Goal: Information Seeking & Learning: Find specific fact

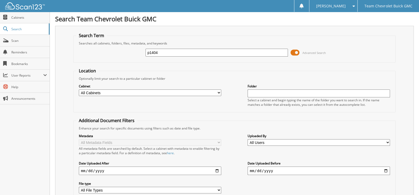
click at [176, 55] on input "p1404" at bounding box center [217, 53] width 142 height 8
type input "c3916"
click at [296, 54] on span at bounding box center [295, 53] width 9 height 8
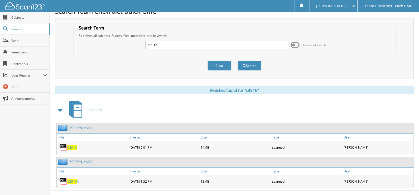
scroll to position [14, 0]
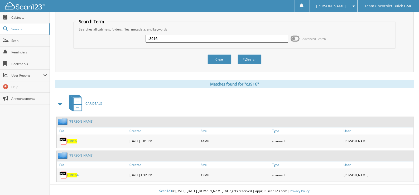
click at [72, 141] on span "C3916" at bounding box center [71, 141] width 9 height 4
click at [196, 40] on input "c3916" at bounding box center [217, 39] width 142 height 8
type input "santos castillo"
click at [238, 55] on button "Search" at bounding box center [250, 60] width 24 height 10
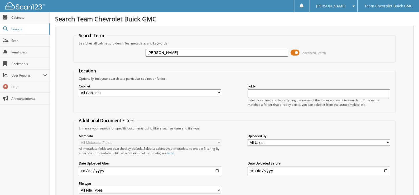
click at [297, 54] on span at bounding box center [295, 53] width 9 height 8
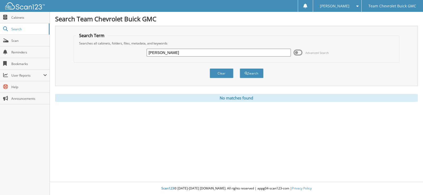
drag, startPoint x: 191, startPoint y: 52, endPoint x: 109, endPoint y: 56, distance: 82.1
click at [109, 56] on div "santos castillo Advanced Search" at bounding box center [236, 53] width 320 height 14
type input "castillo"
click at [240, 69] on button "Search" at bounding box center [252, 74] width 24 height 10
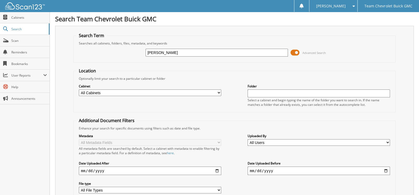
click at [295, 54] on span at bounding box center [295, 53] width 9 height 8
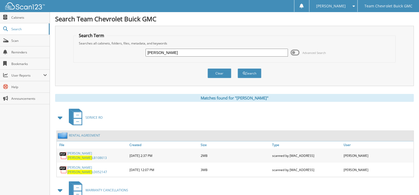
click at [174, 53] on input "castillo" at bounding box center [217, 53] width 142 height 8
type input "nichole lasher"
click at [238, 69] on button "Search" at bounding box center [250, 74] width 24 height 10
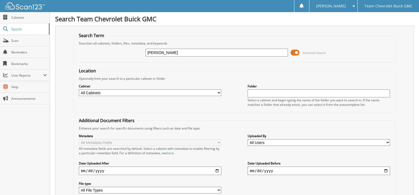
click at [296, 53] on span at bounding box center [295, 53] width 9 height 8
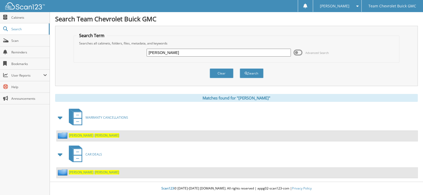
click at [72, 172] on span "[PERSON_NAME]" at bounding box center [81, 172] width 25 height 4
